Goal: Obtain resource: Download file/media

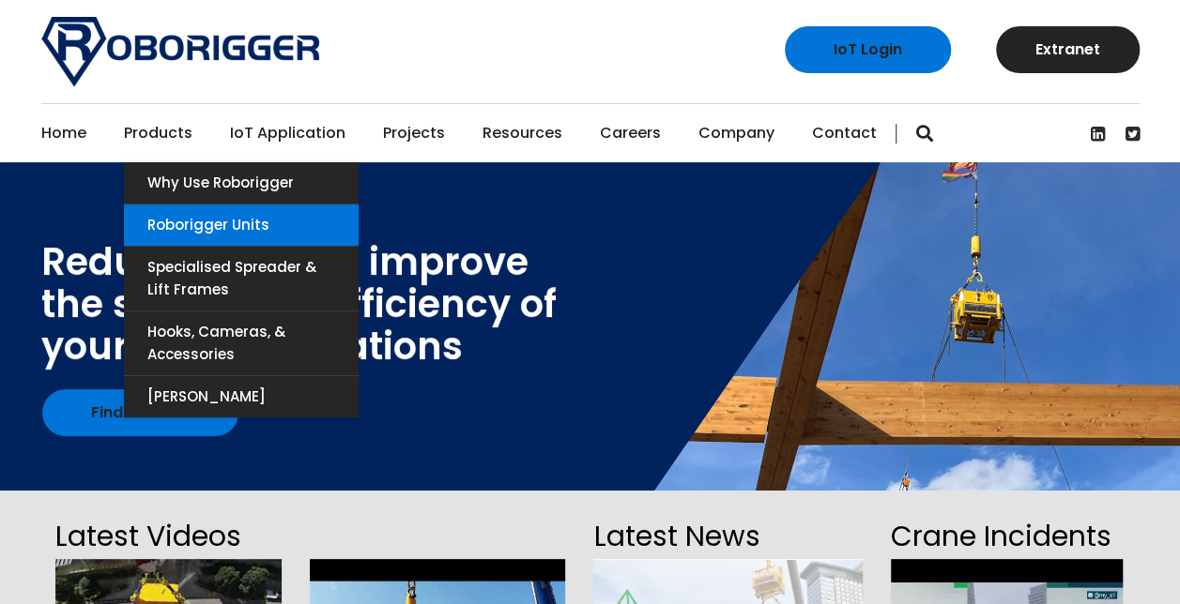
click at [229, 221] on link "Roborigger Units" at bounding box center [241, 225] width 235 height 41
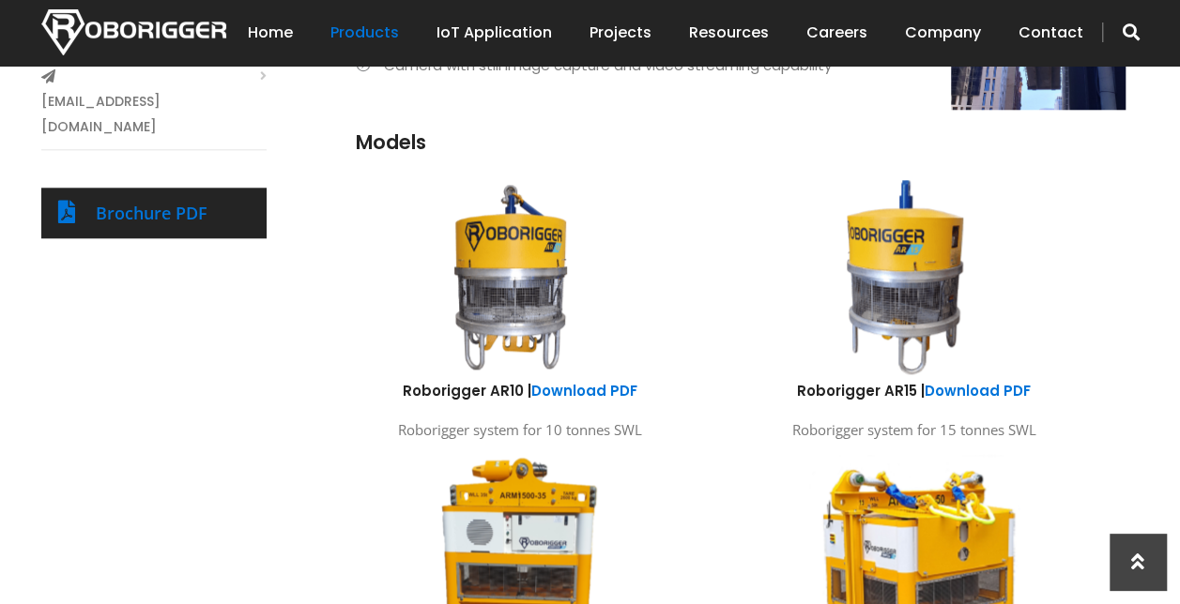
scroll to position [1126, 0]
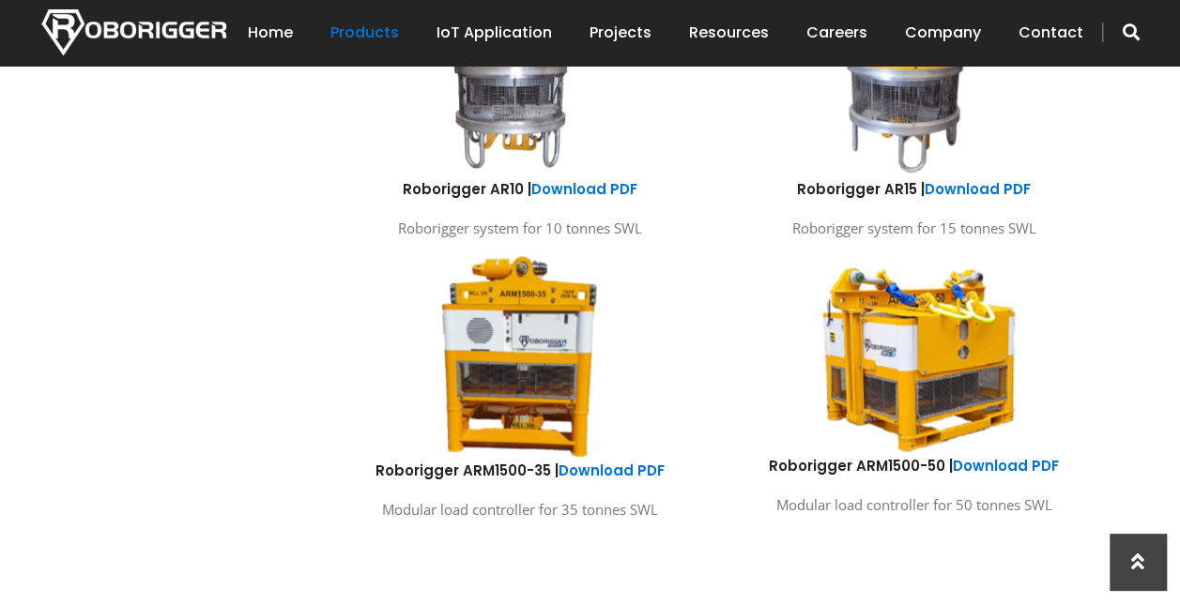
click at [886, 397] on img at bounding box center [913, 354] width 277 height 206
click at [972, 461] on link "Download PDF" at bounding box center [1005, 466] width 106 height 20
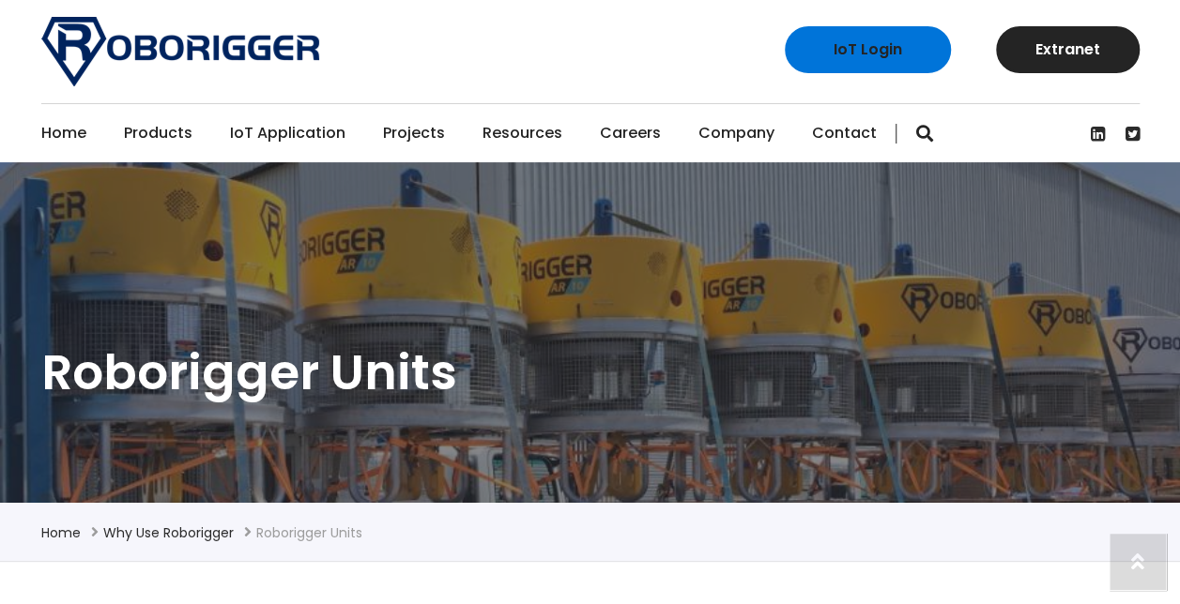
scroll to position [0, 0]
click at [407, 130] on link "Projects" at bounding box center [414, 133] width 62 height 58
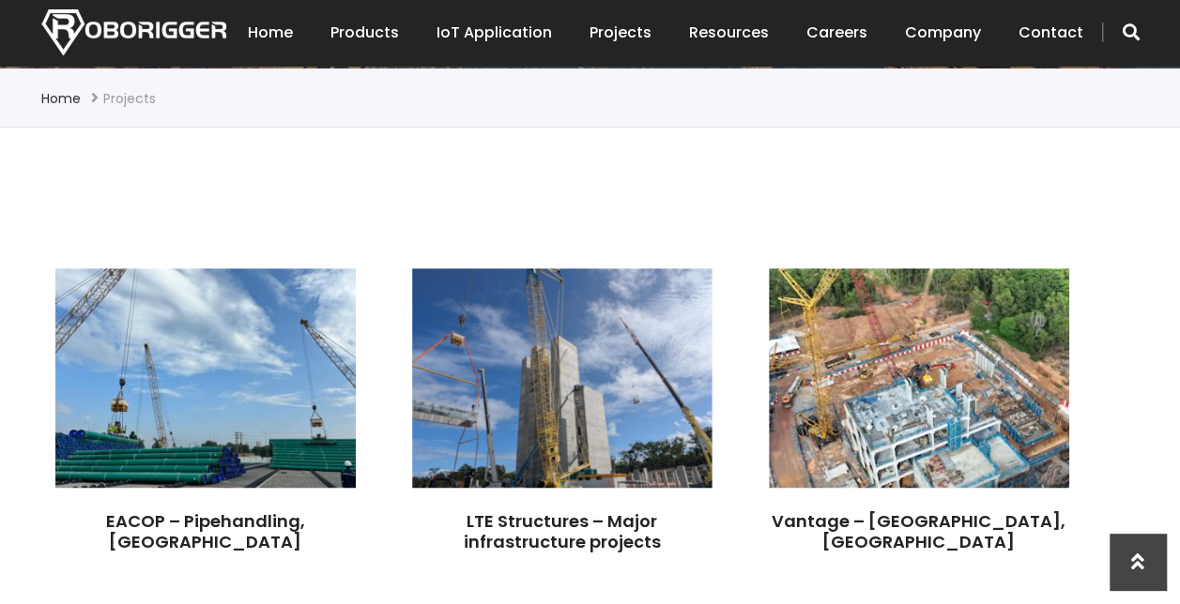
scroll to position [563, 0]
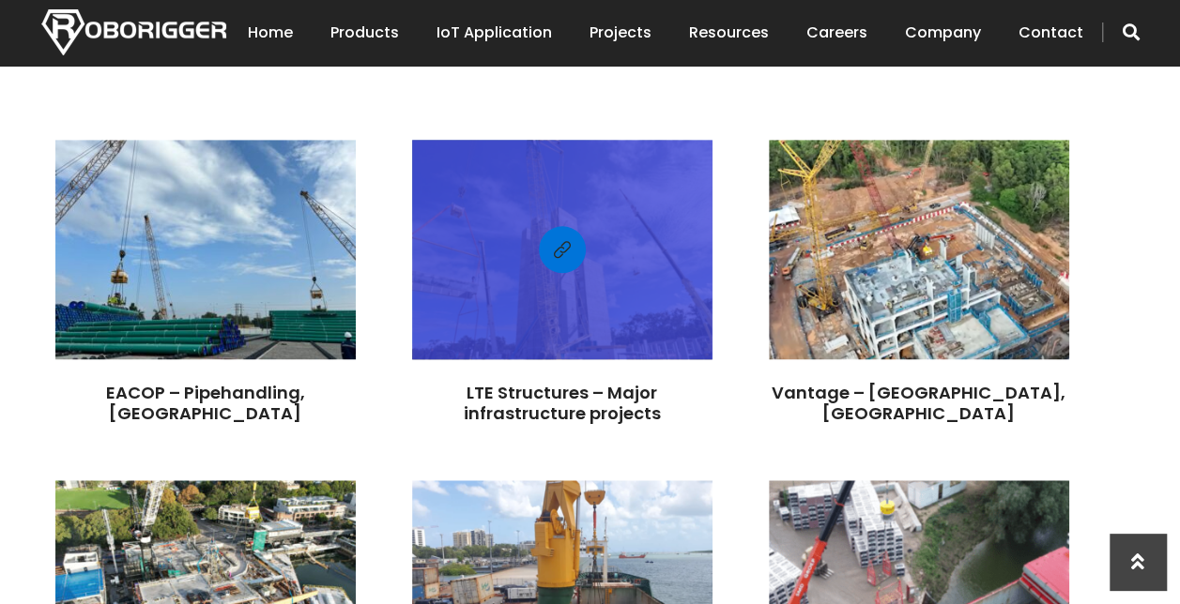
click at [501, 223] on div at bounding box center [562, 249] width 300 height 201
click at [536, 404] on link "LTE Structures – Major infrastructure projects" at bounding box center [562, 403] width 197 height 44
